Goal: Check status: Check status

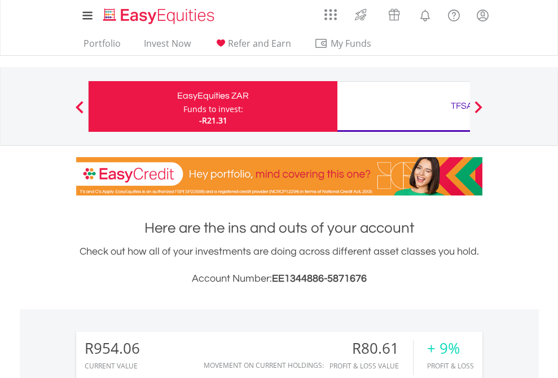
scroll to position [108, 177]
click at [183, 107] on div "Funds to invest:" at bounding box center [213, 109] width 60 height 11
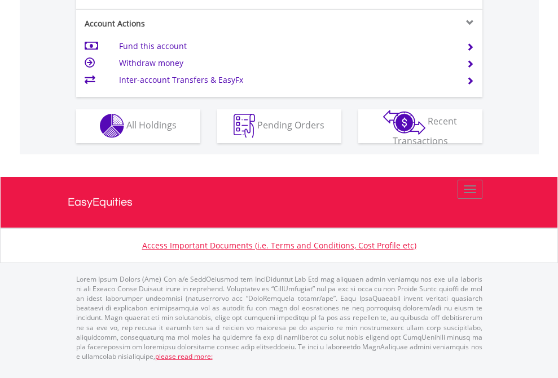
scroll to position [1054, 0]
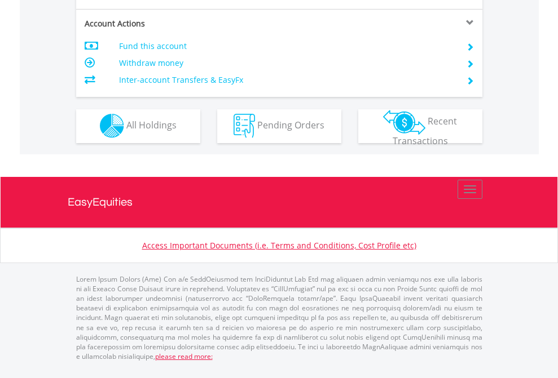
scroll to position [1054, 0]
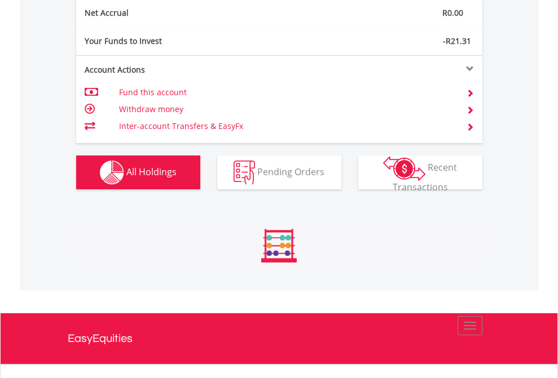
scroll to position [108, 177]
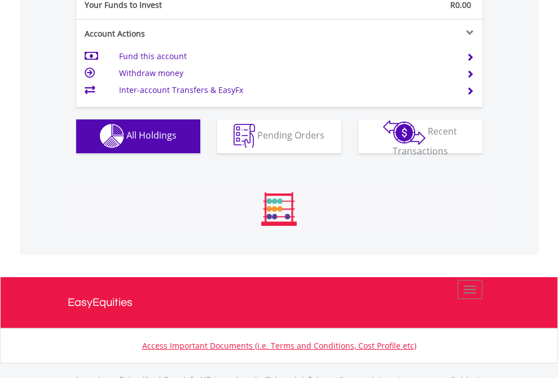
scroll to position [1116, 0]
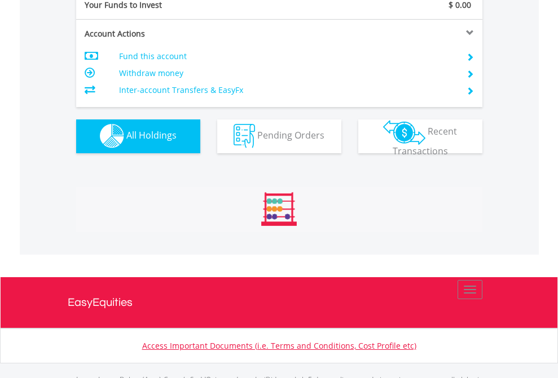
scroll to position [1116, 0]
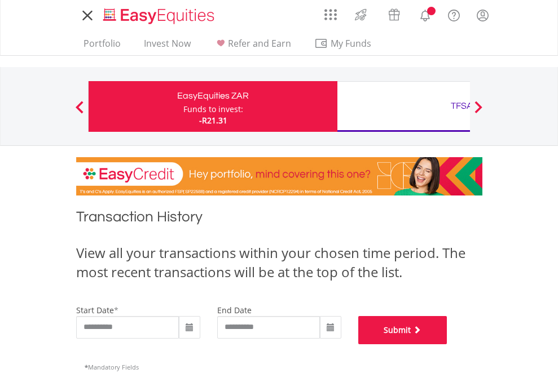
click at [447, 344] on button "Submit" at bounding box center [402, 330] width 89 height 28
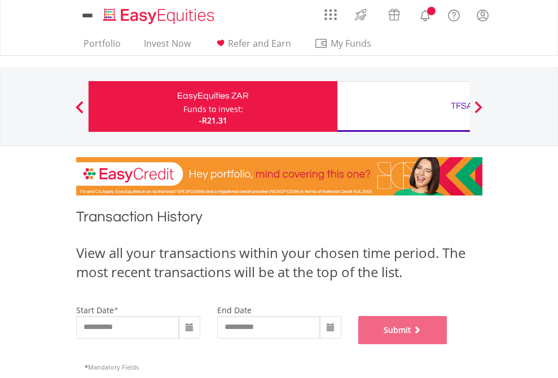
scroll to position [457, 0]
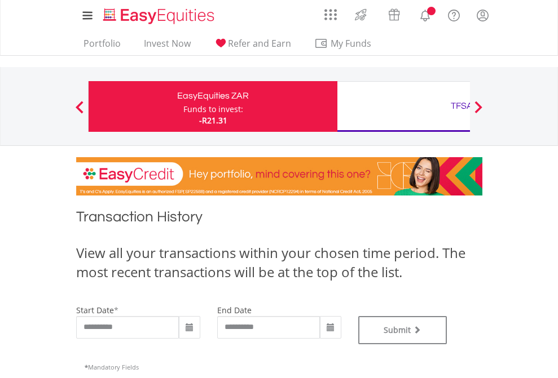
click at [403, 107] on div "TFSA" at bounding box center [461, 106] width 235 height 16
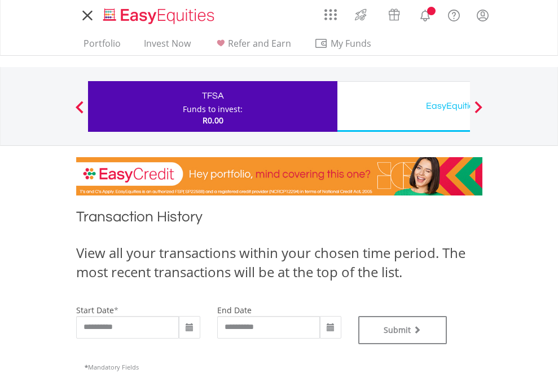
type input "**********"
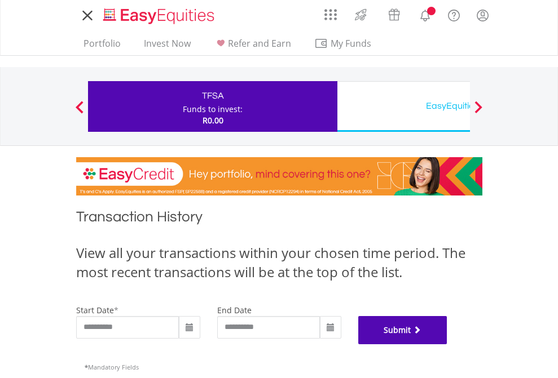
click at [447, 344] on button "Submit" at bounding box center [402, 330] width 89 height 28
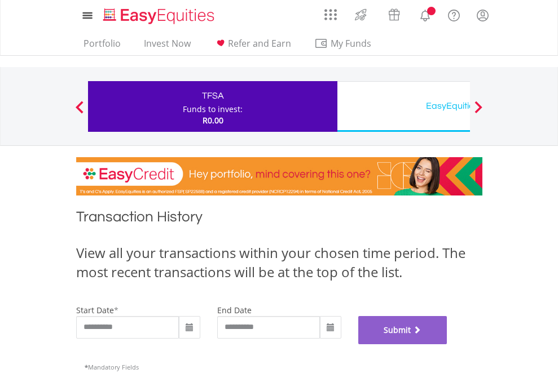
scroll to position [457, 0]
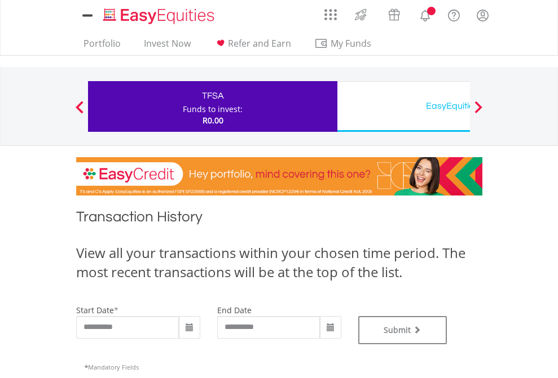
click at [403, 107] on div "EasyEquities USD" at bounding box center [461, 106] width 235 height 16
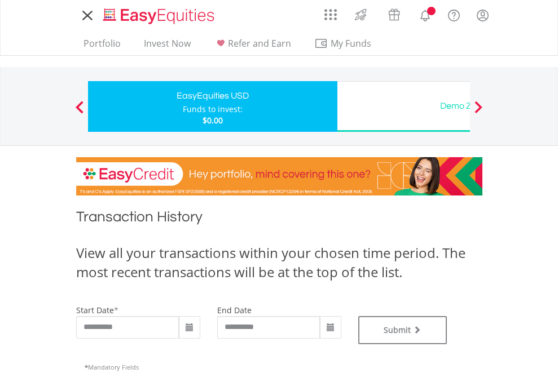
type input "**********"
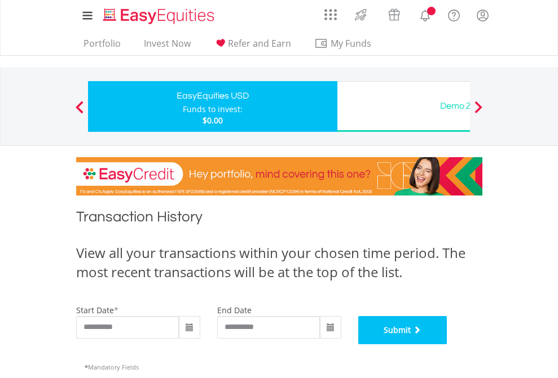
click at [447, 344] on button "Submit" at bounding box center [402, 330] width 89 height 28
